Goal: Information Seeking & Learning: Learn about a topic

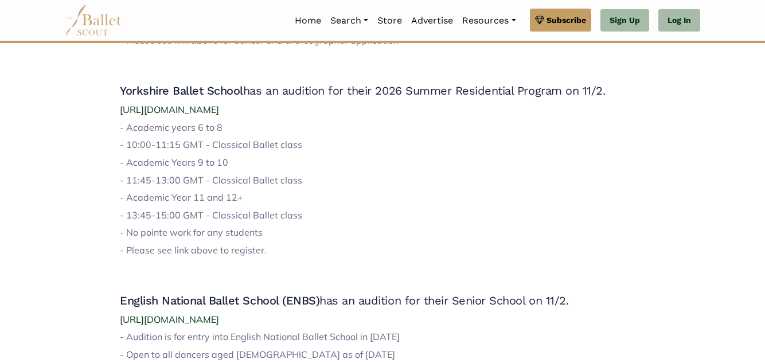
scroll to position [1147, 0]
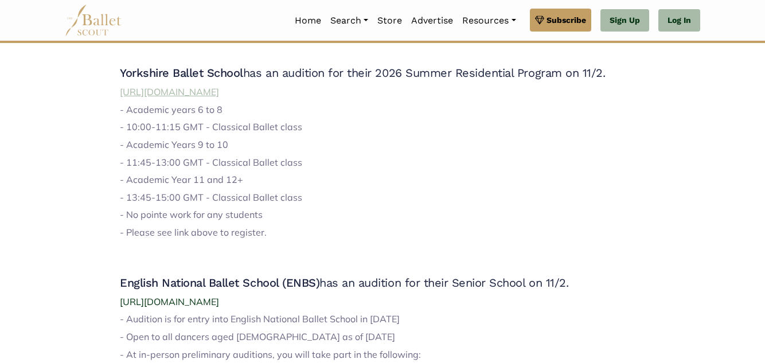
click at [219, 93] on span "[URL][DOMAIN_NAME]" at bounding box center [169, 91] width 99 height 11
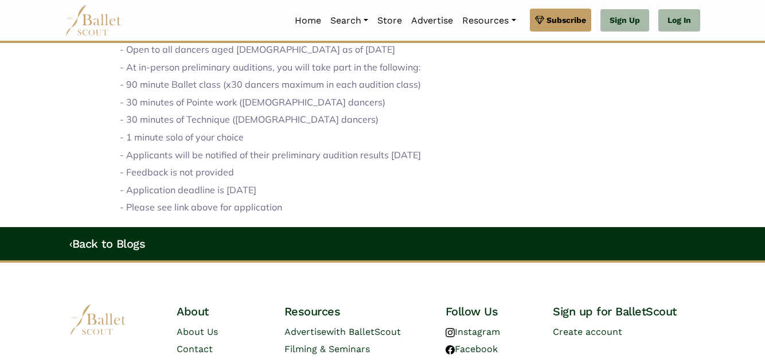
scroll to position [1543, 0]
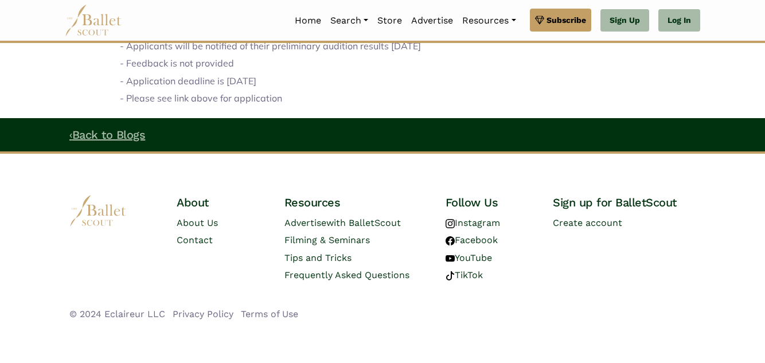
click at [120, 135] on link "‹ Back to Blogs" at bounding box center [107, 135] width 76 height 14
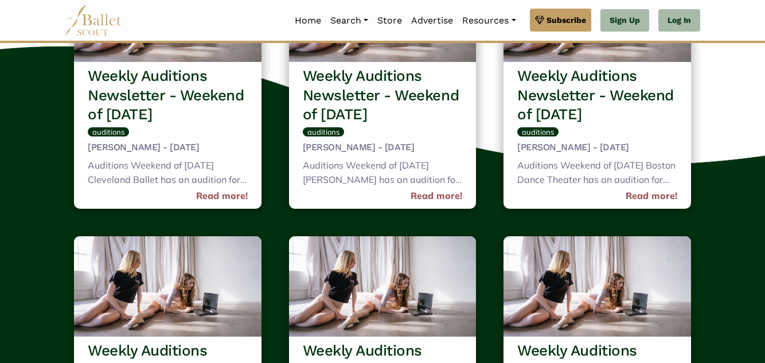
scroll to position [1950, 0]
